Goal: Task Accomplishment & Management: Use online tool/utility

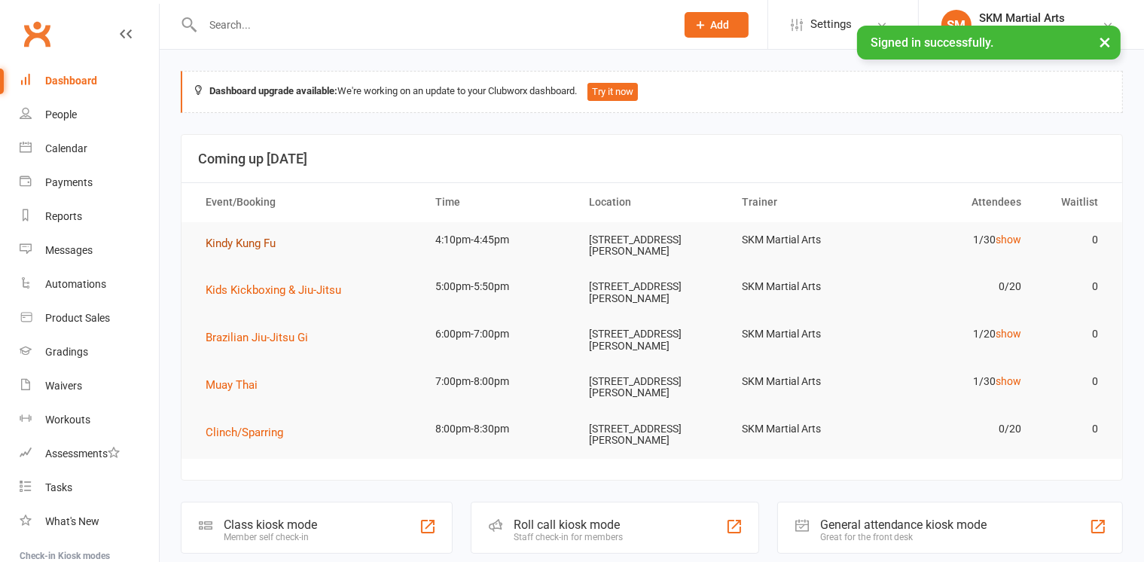
click at [262, 249] on button "Kindy Kung Fu" at bounding box center [246, 243] width 81 height 18
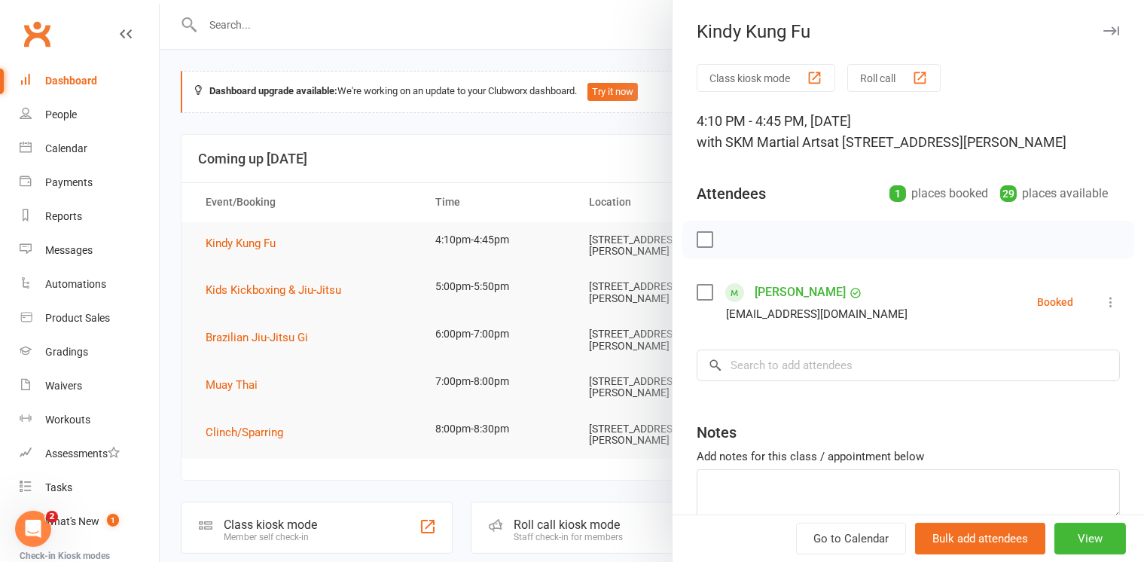
click at [737, 87] on button "Class kiosk mode" at bounding box center [766, 78] width 139 height 28
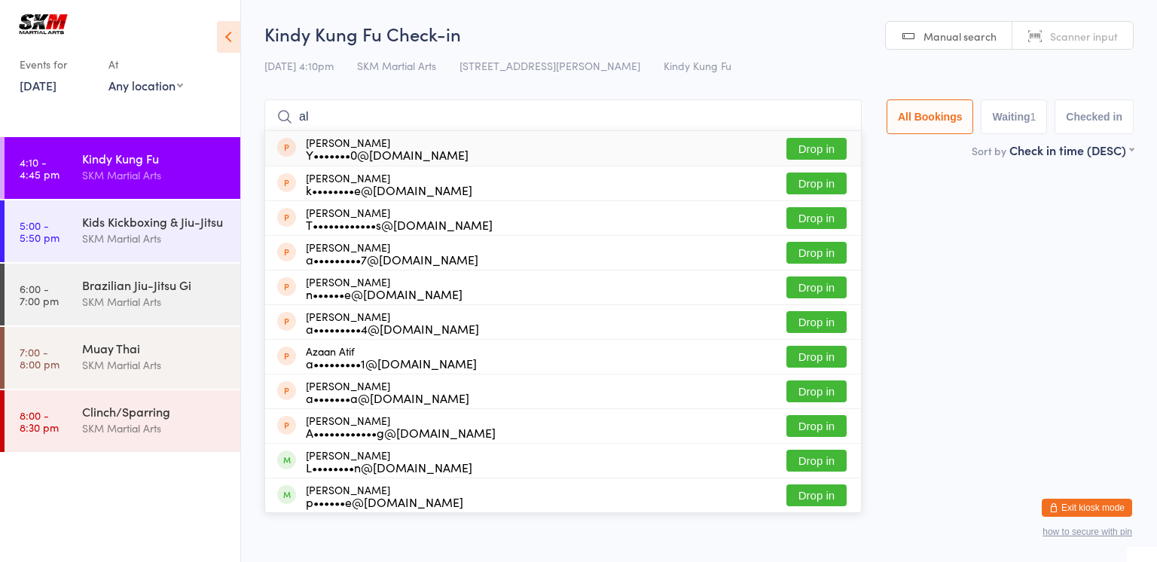
type input "a"
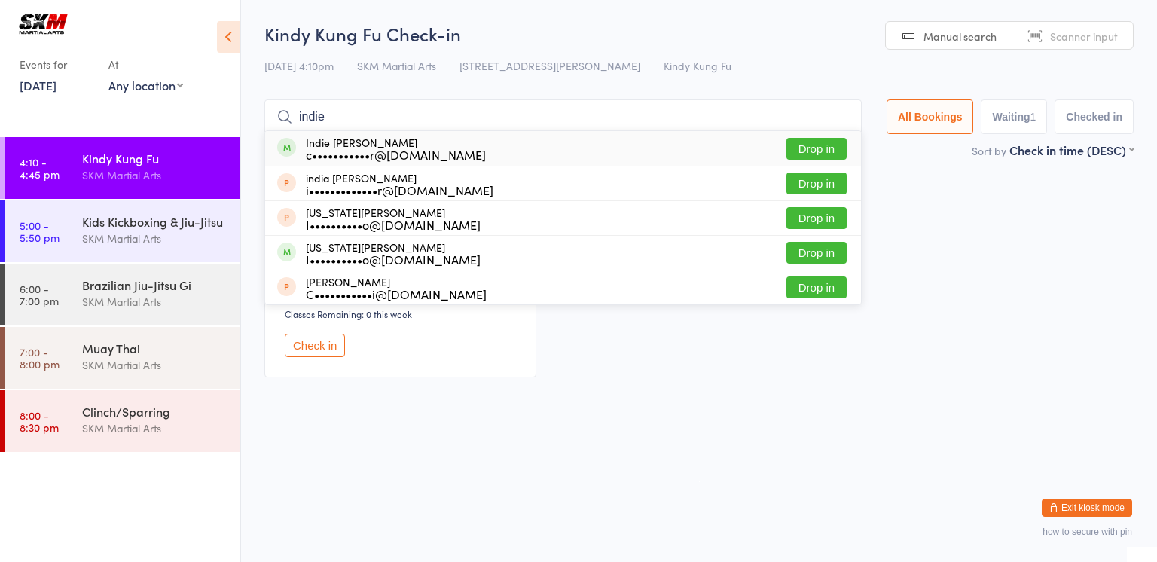
type input "indie"
click at [807, 148] on button "Drop in" at bounding box center [816, 149] width 60 height 22
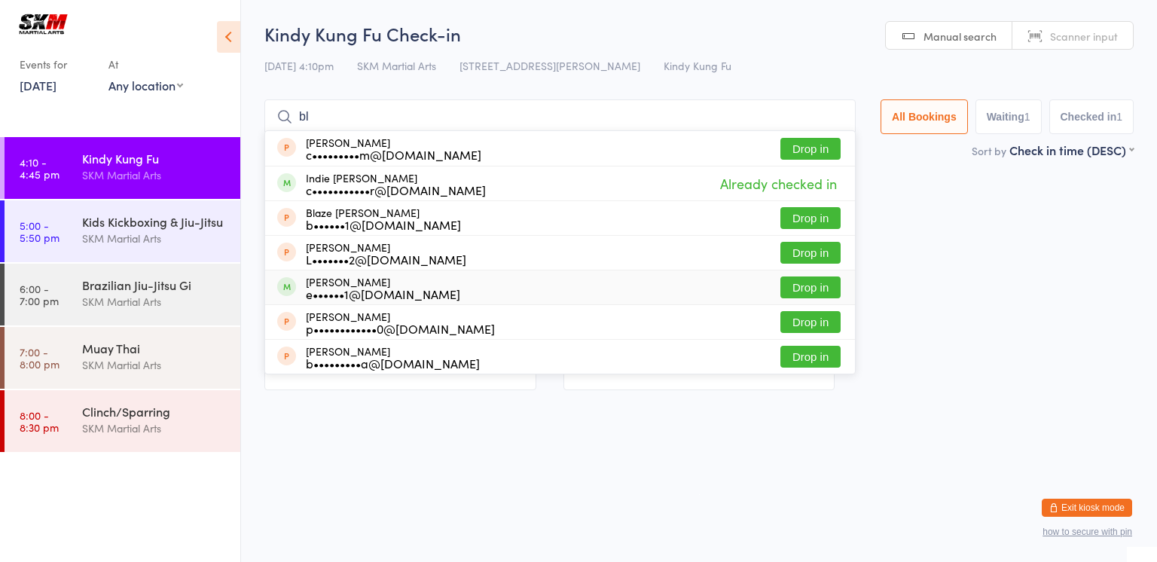
type input "bl"
click at [768, 279] on div "[PERSON_NAME] e••••••1@[DOMAIN_NAME] Drop in" at bounding box center [560, 287] width 590 height 34
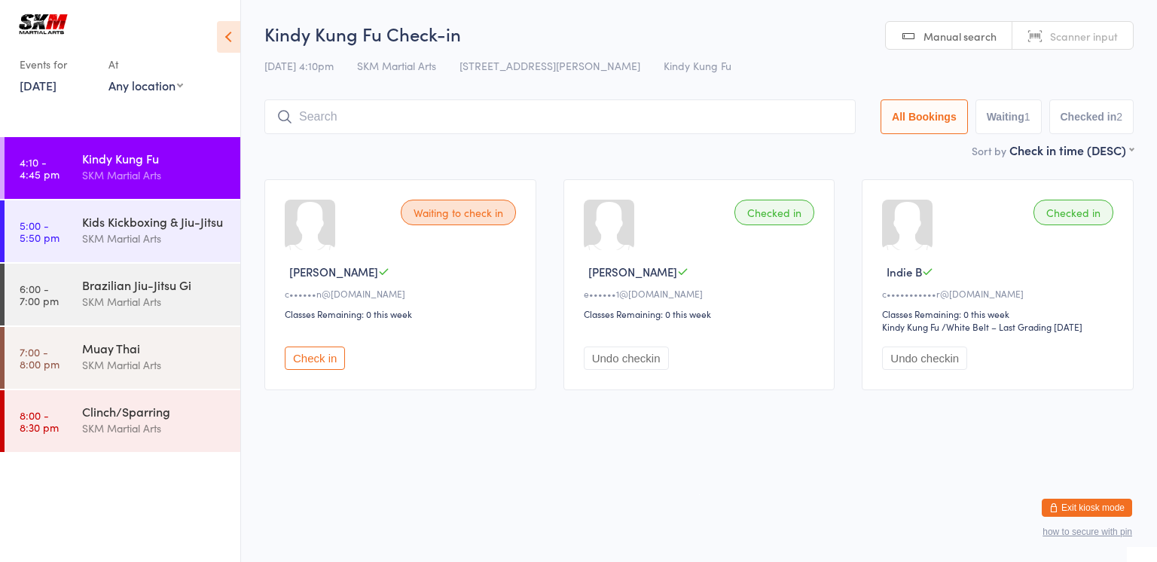
click at [314, 371] on div "Waiting to check in [PERSON_NAME] M c••••••n@[DOMAIN_NAME] Classes Remaining: 0…" at bounding box center [400, 284] width 272 height 211
drag, startPoint x: 313, startPoint y: 357, endPoint x: 308, endPoint y: 345, distance: 13.2
click at [308, 345] on div "Check in" at bounding box center [403, 352] width 236 height 36
click at [322, 359] on button "Check in" at bounding box center [315, 357] width 60 height 23
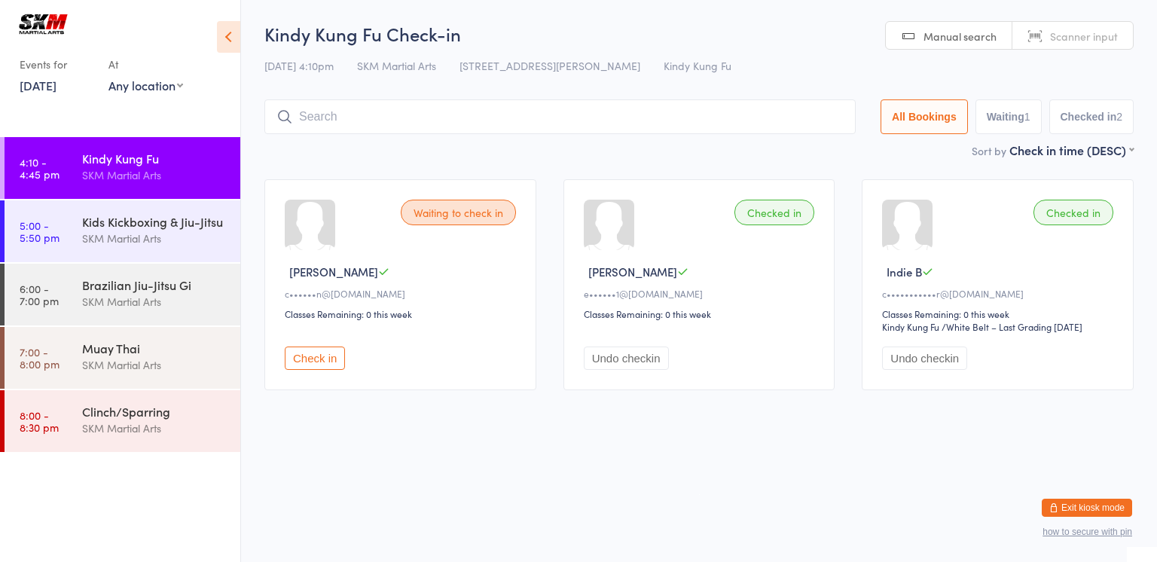
click at [322, 359] on button "Check in" at bounding box center [315, 357] width 60 height 23
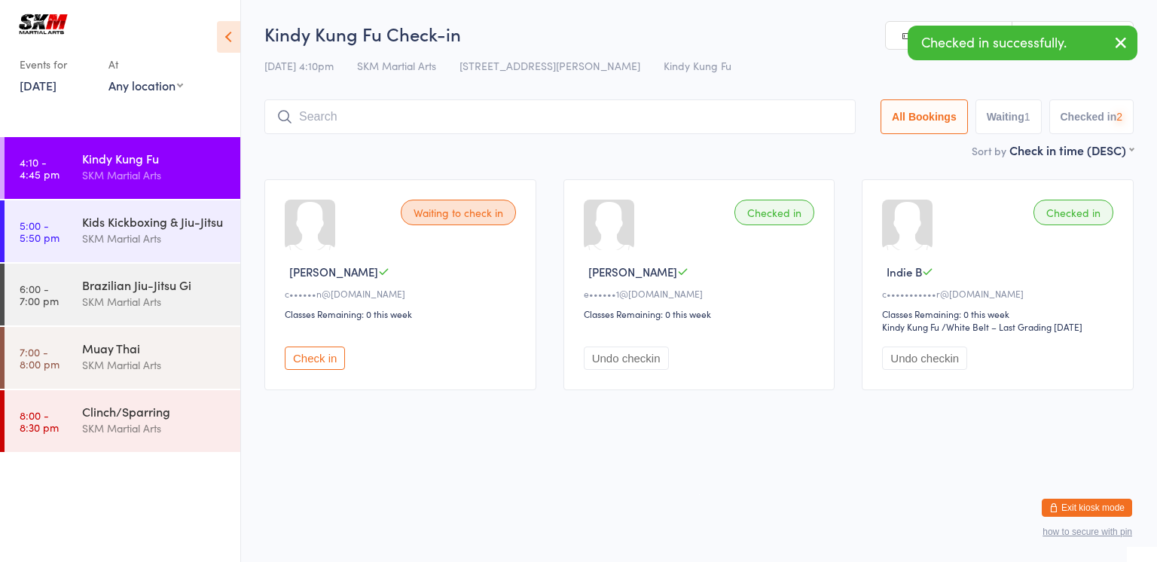
click at [285, 346] on button "Check in" at bounding box center [315, 357] width 60 height 23
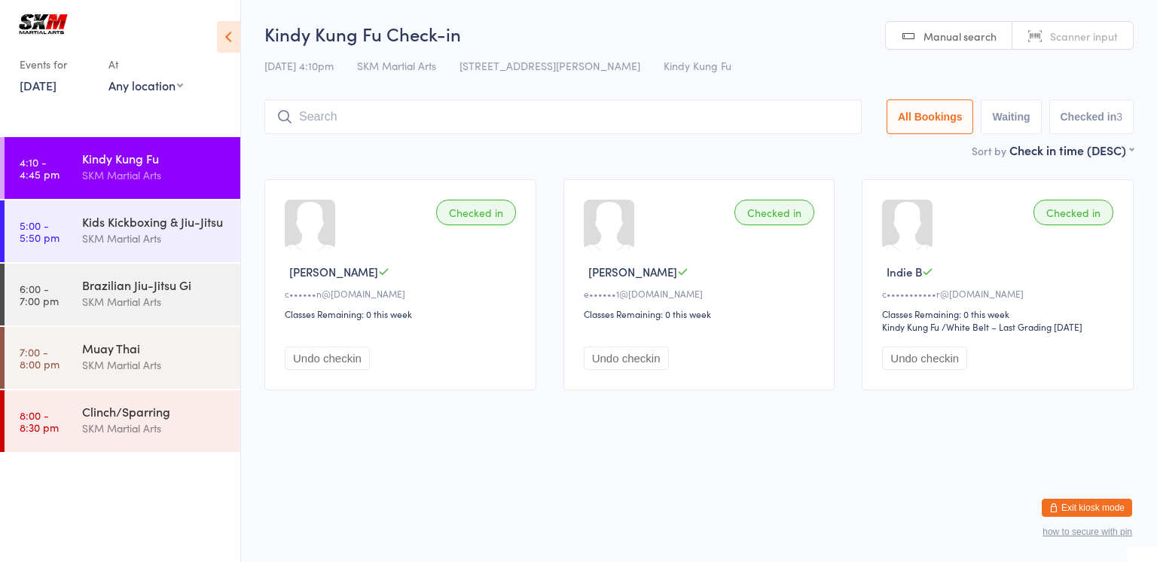
click at [337, 111] on input "search" at bounding box center [562, 116] width 597 height 35
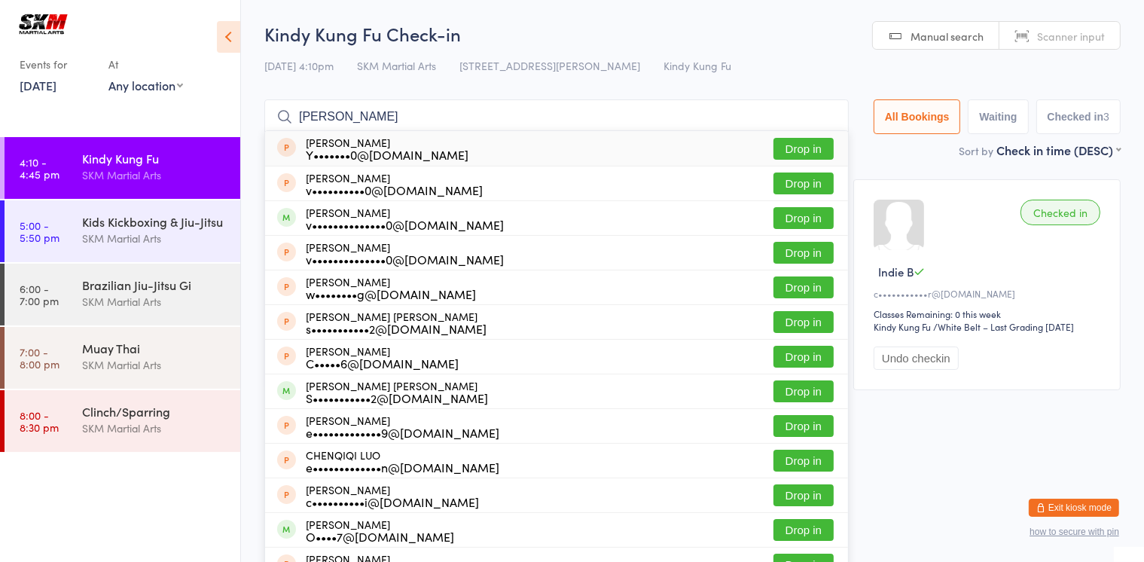
type input "[PERSON_NAME]"
click at [779, 151] on button "Drop in" at bounding box center [803, 149] width 60 height 22
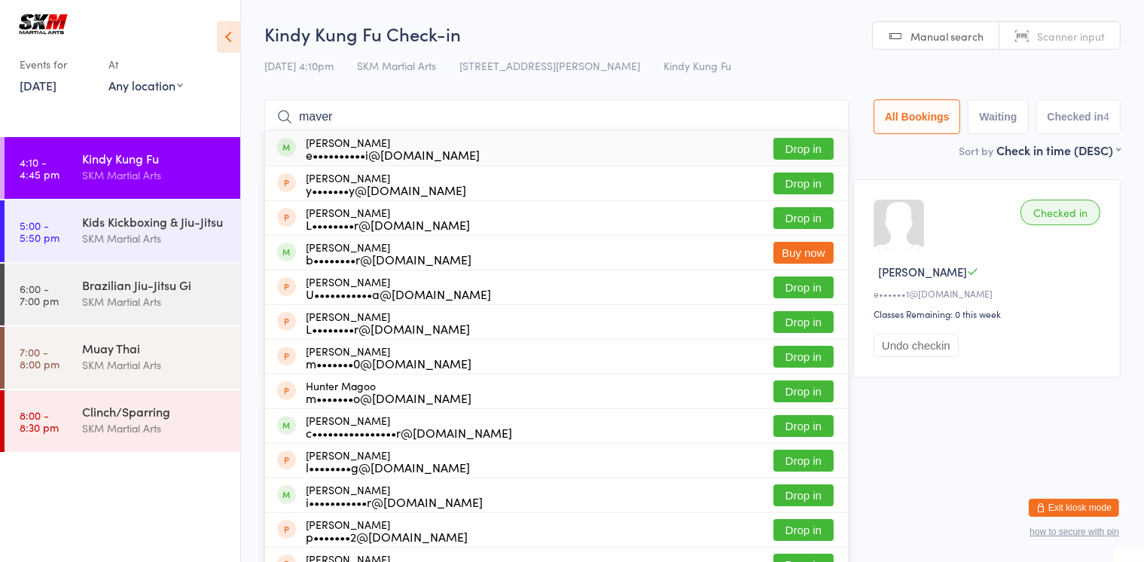
type input "maver"
click at [806, 148] on button "Drop in" at bounding box center [803, 149] width 60 height 22
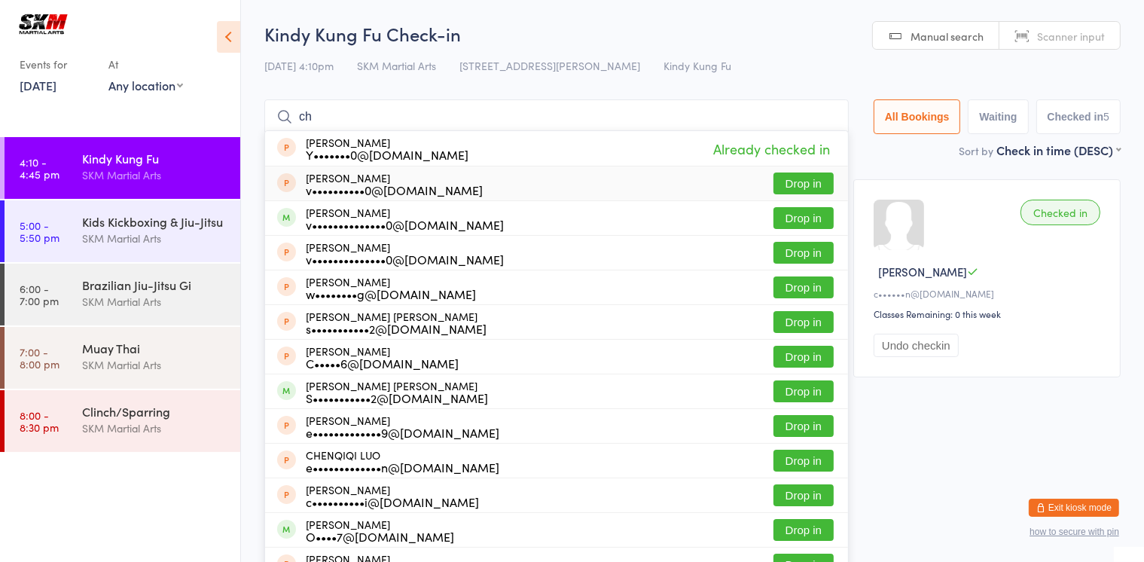
type input "c"
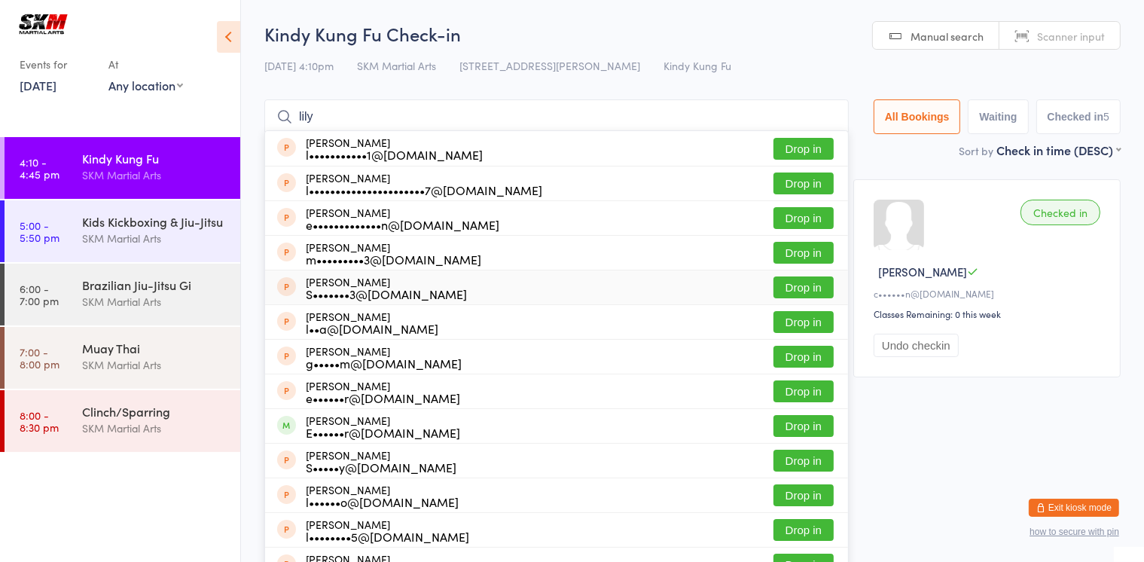
type input "lily"
click at [785, 285] on button "Drop in" at bounding box center [803, 287] width 60 height 22
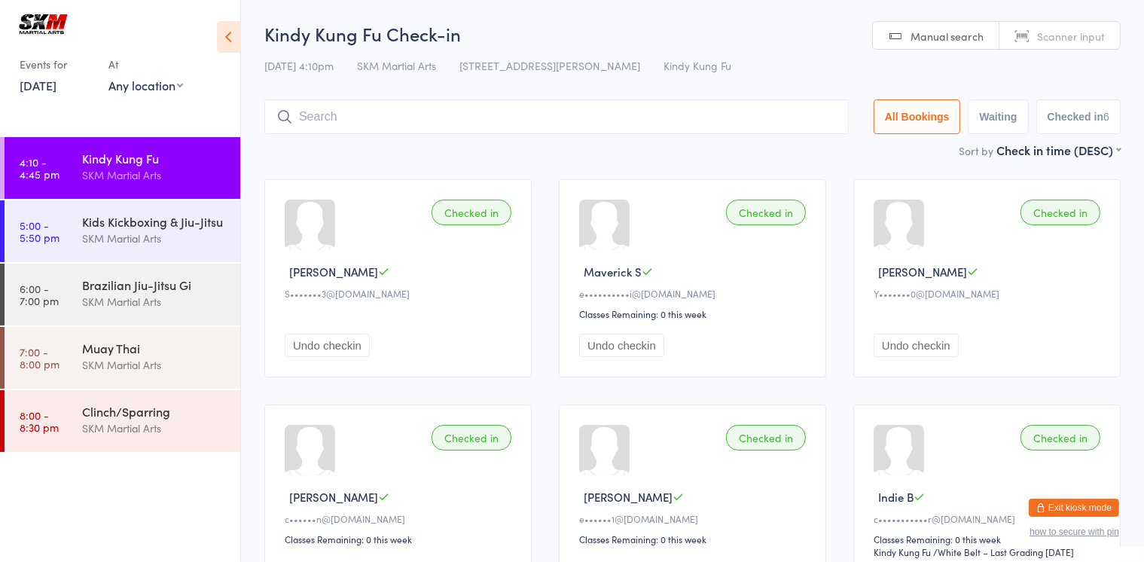
click at [452, 123] on input "search" at bounding box center [556, 116] width 584 height 35
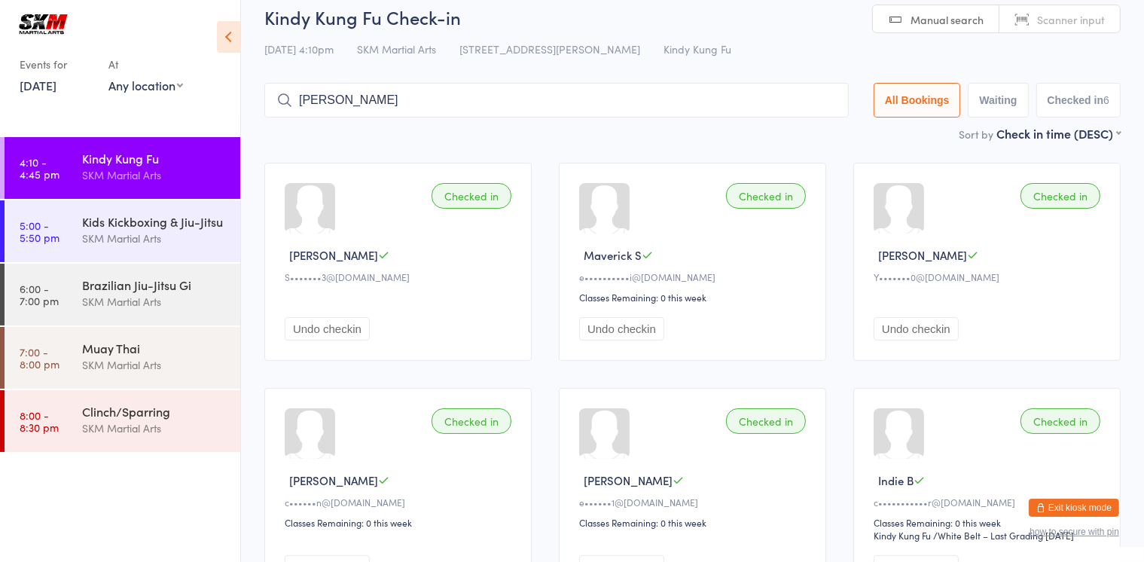
click at [481, 98] on input "[PERSON_NAME]" at bounding box center [556, 100] width 584 height 35
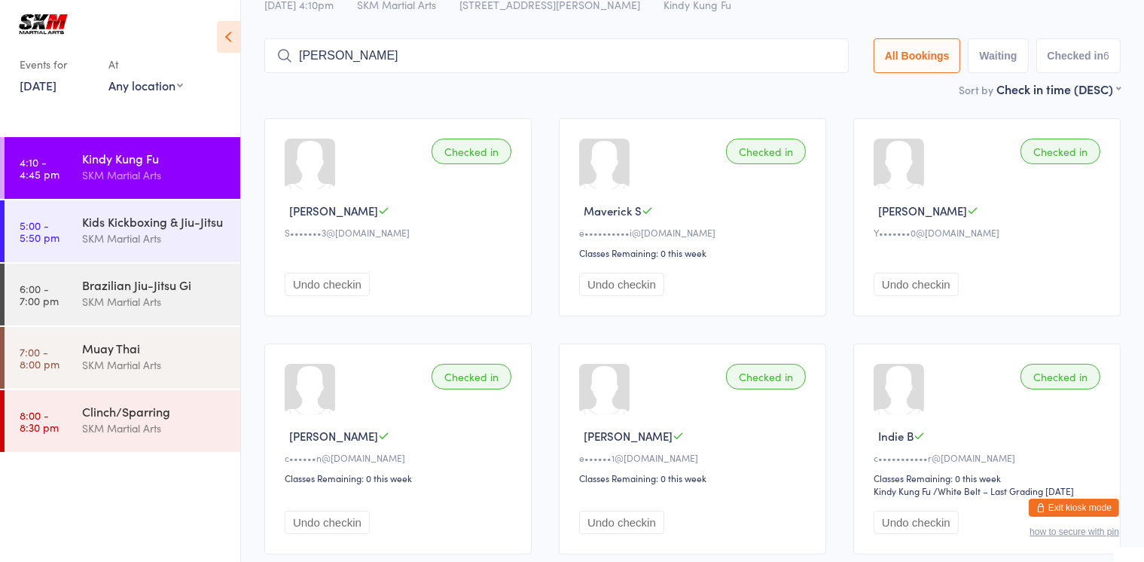
scroll to position [53, 0]
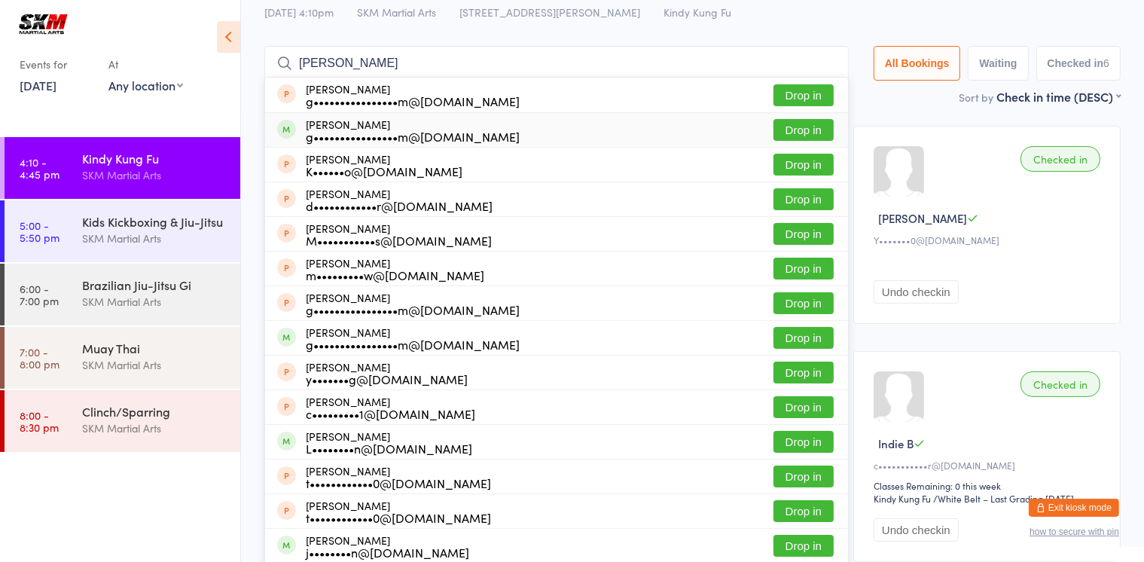
type input "[PERSON_NAME]"
click at [800, 130] on button "Drop in" at bounding box center [803, 130] width 60 height 22
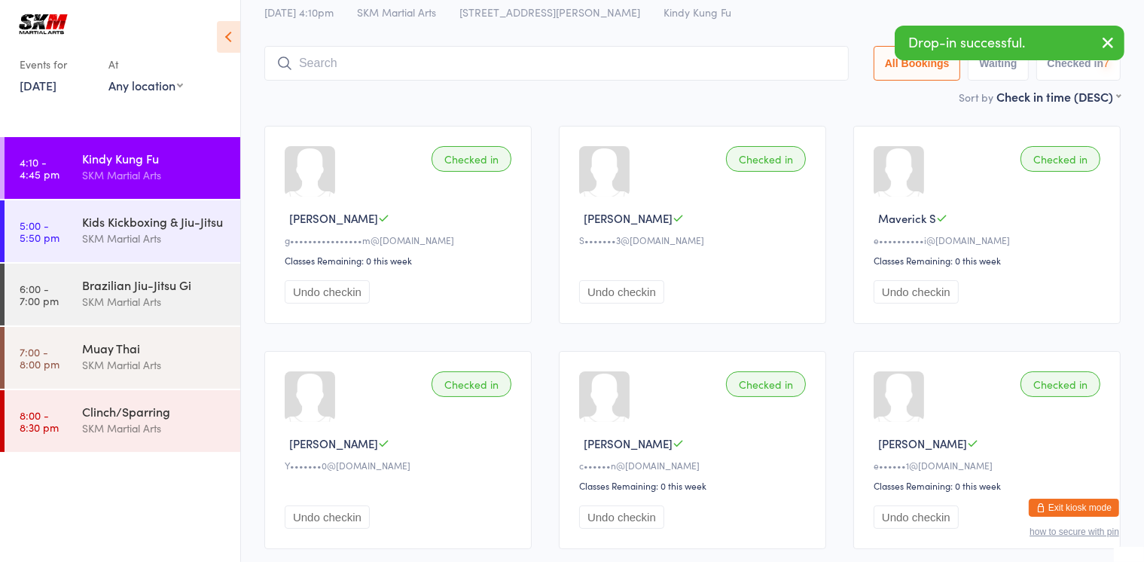
click at [416, 69] on input "search" at bounding box center [556, 63] width 584 height 35
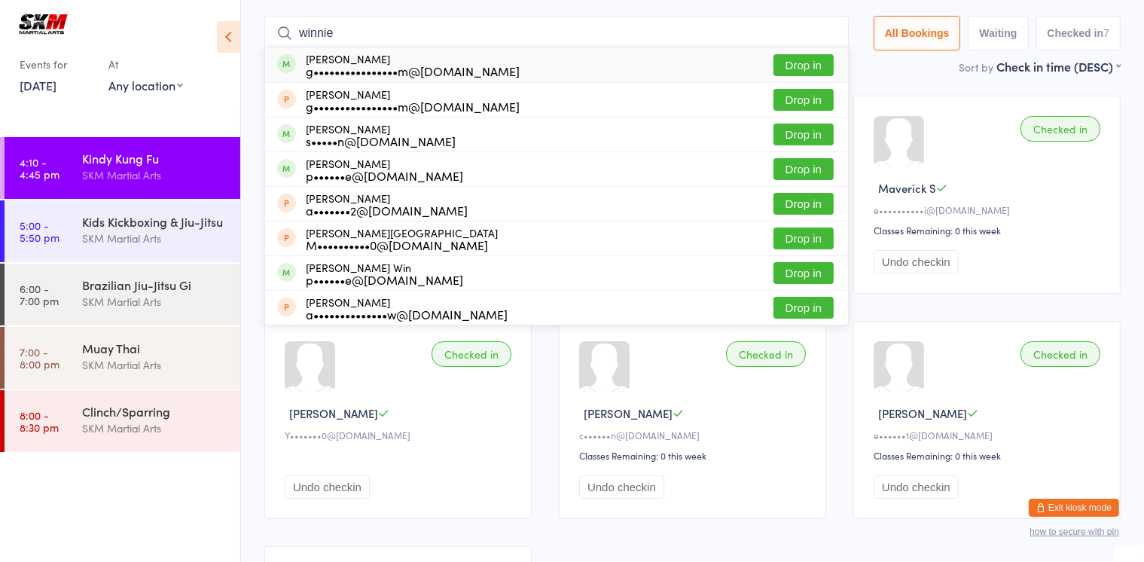
type input "winnie"
click at [783, 68] on button "Drop in" at bounding box center [803, 65] width 60 height 22
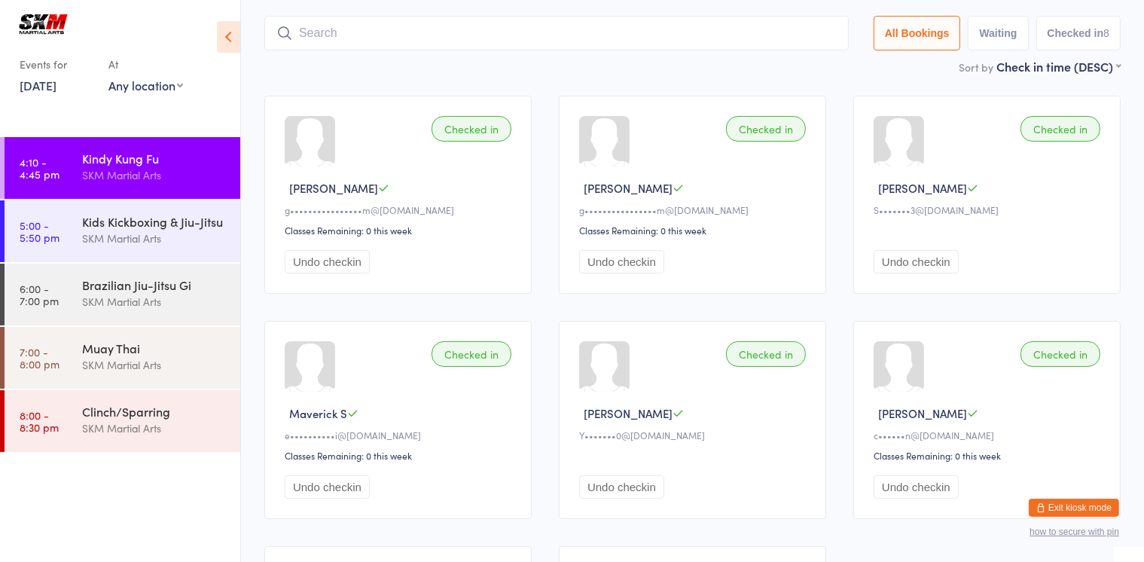
click at [544, 396] on div "Checked in Winnie T g••••••••••••••••m@[DOMAIN_NAME] Classes Remaining: 0 this …" at bounding box center [692, 426] width 883 height 688
